Goal: Book appointment/travel/reservation

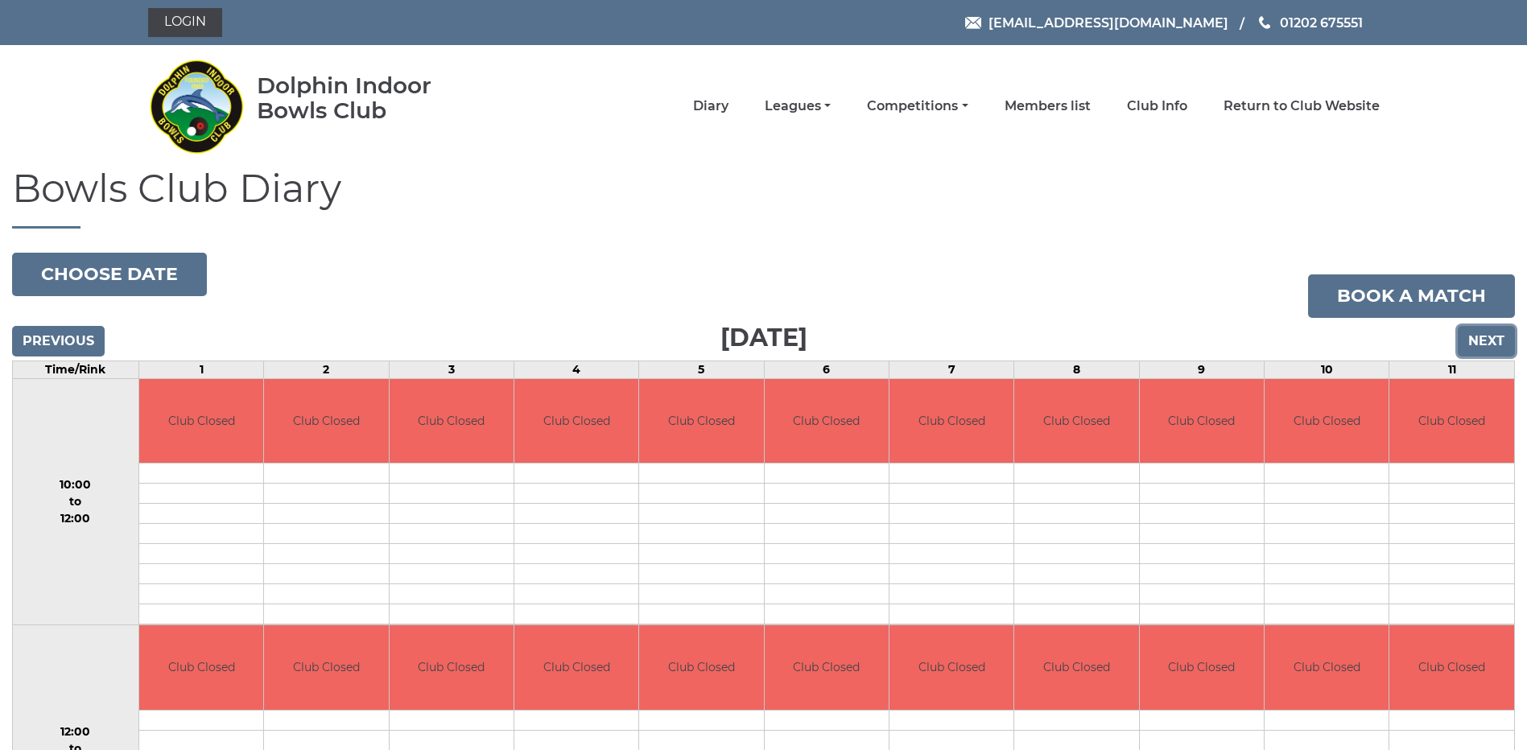
click at [1503, 342] on input "Next" at bounding box center [1486, 341] width 57 height 31
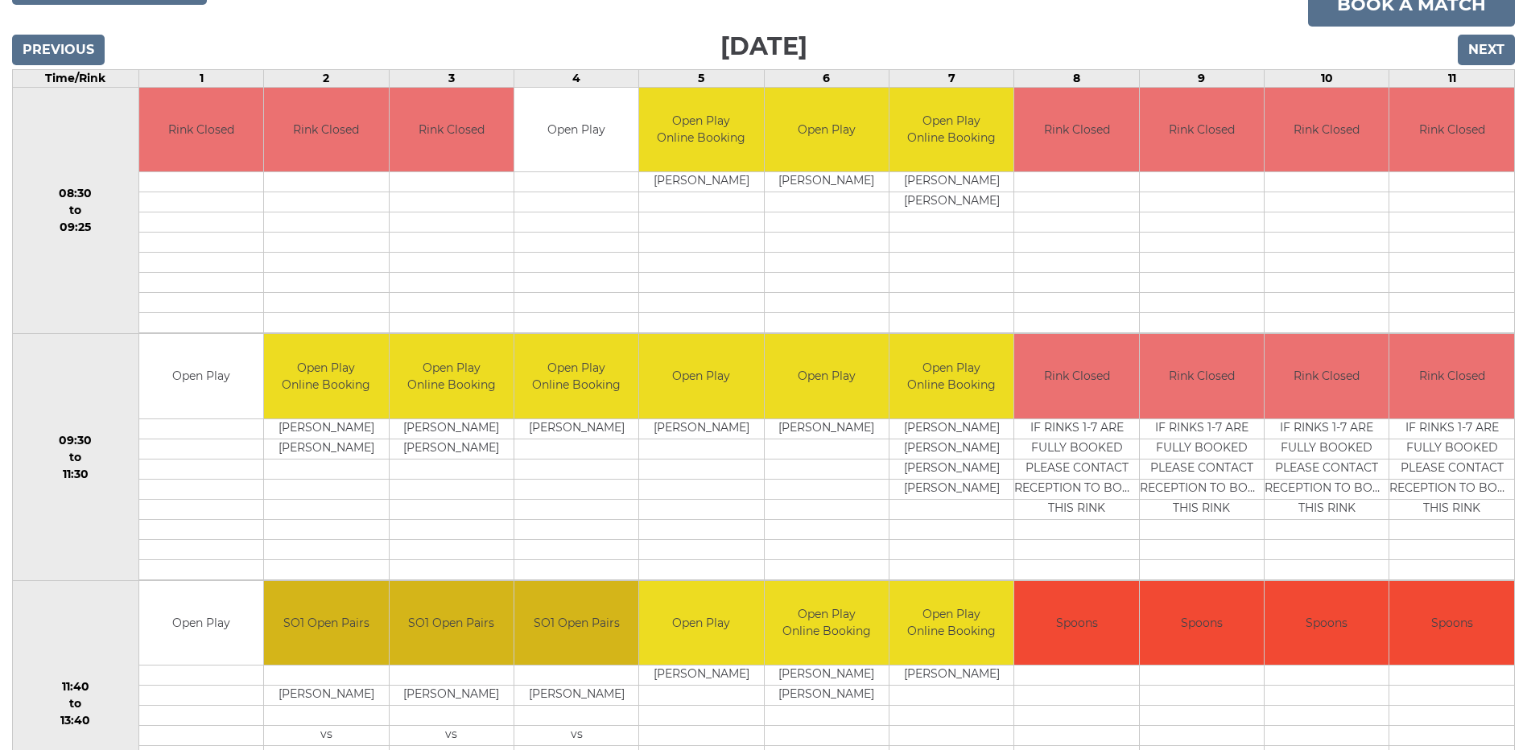
scroll to position [157, 0]
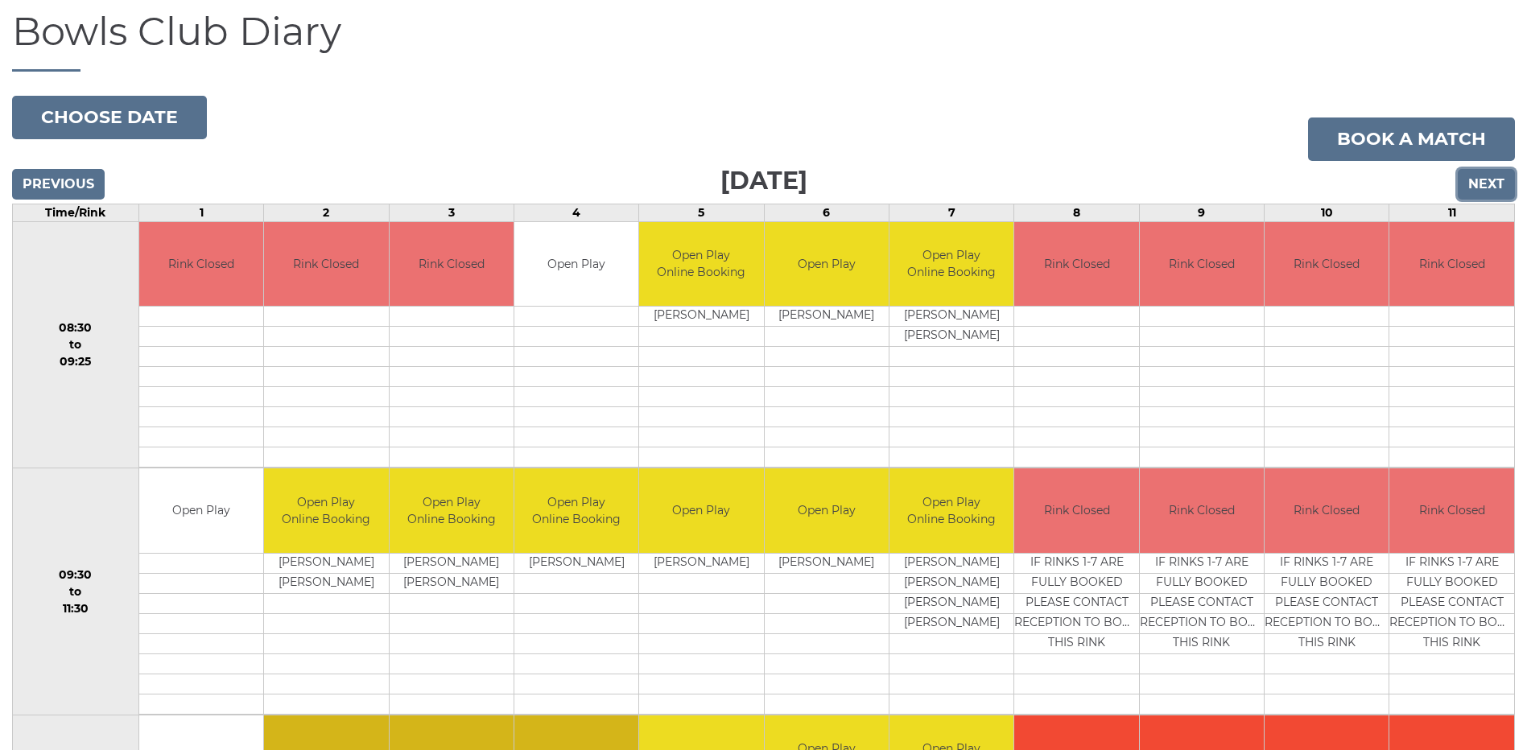
click at [1483, 188] on input "Next" at bounding box center [1486, 184] width 57 height 31
